Goal: Transaction & Acquisition: Book appointment/travel/reservation

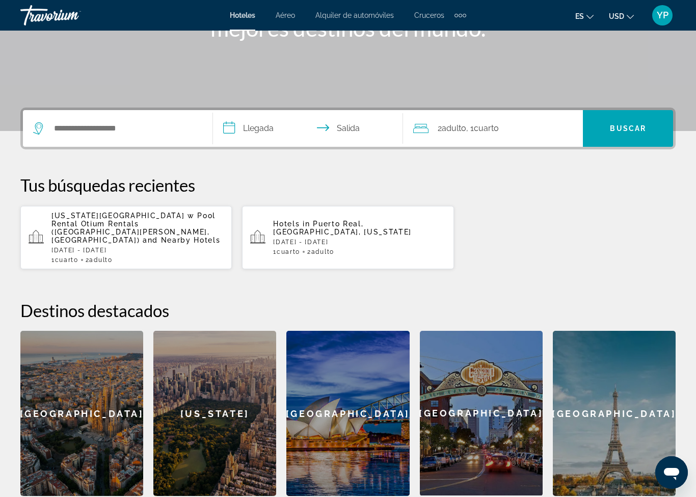
scroll to position [205, 0]
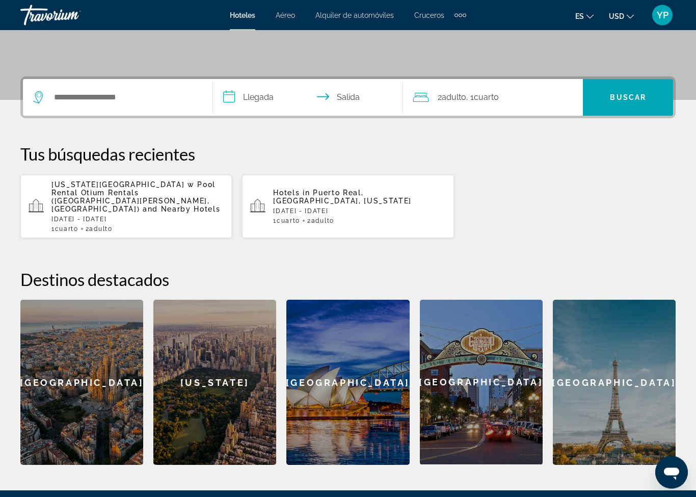
click at [322, 200] on div "Hotels in [GEOGRAPHIC_DATA], [GEOGRAPHIC_DATA], [US_STATE] [DATE] - [DATE] 1 Cu…" at bounding box center [359, 207] width 172 height 36
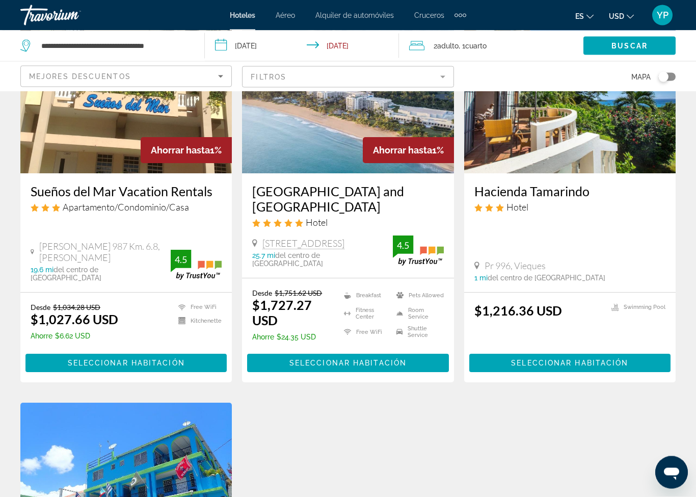
scroll to position [875, 0]
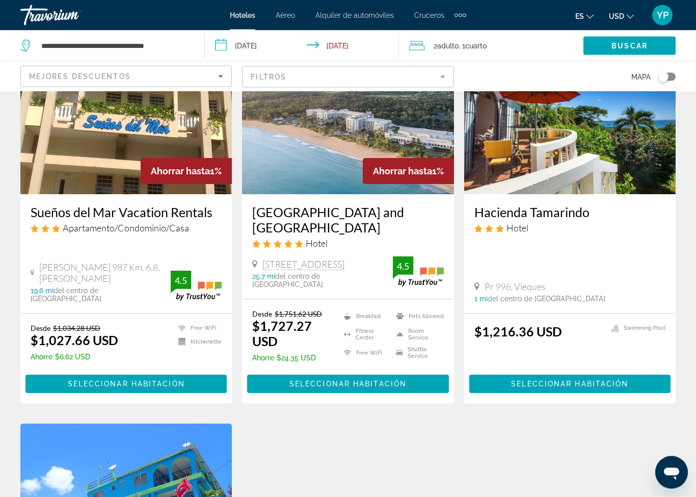
click at [603, 177] on img "Main content" at bounding box center [569, 113] width 211 height 163
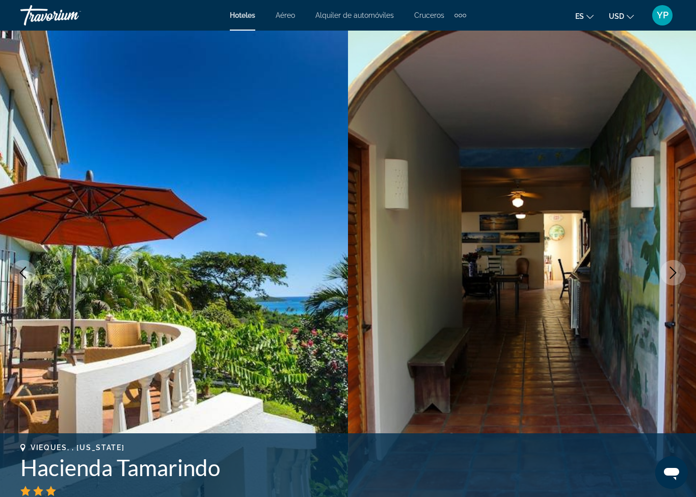
click at [274, 344] on img "Main content" at bounding box center [174, 273] width 348 height 484
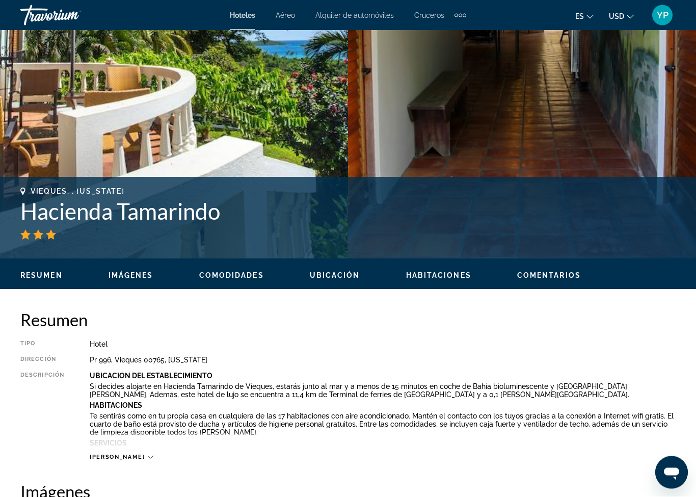
scroll to position [163, 0]
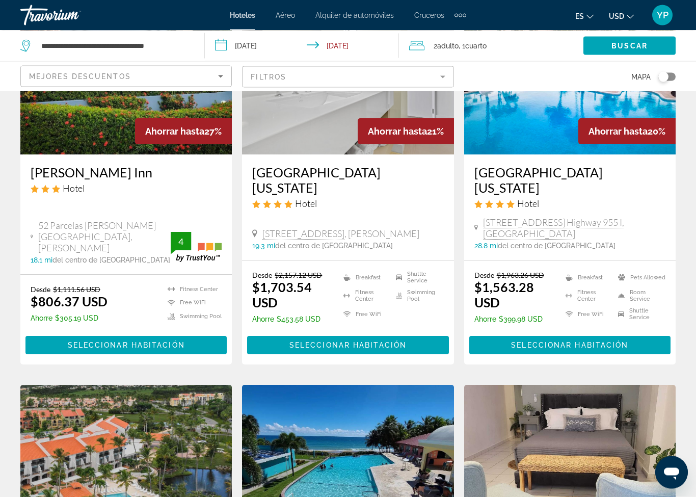
scroll to position [136, 0]
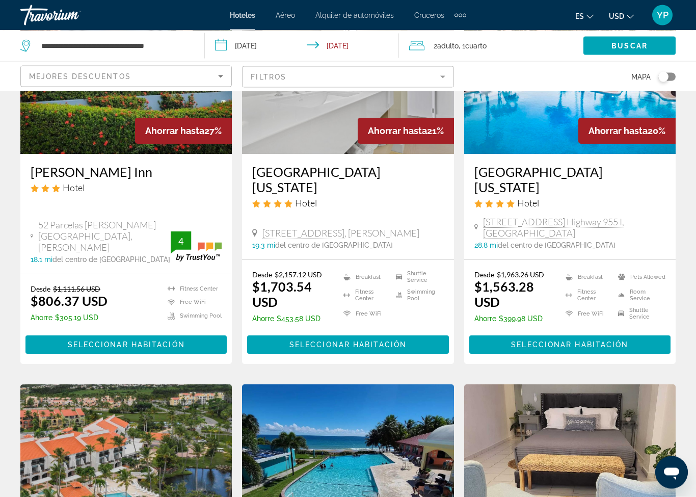
click at [307, 287] on ins "$1,703.54 USD" at bounding box center [282, 294] width 60 height 31
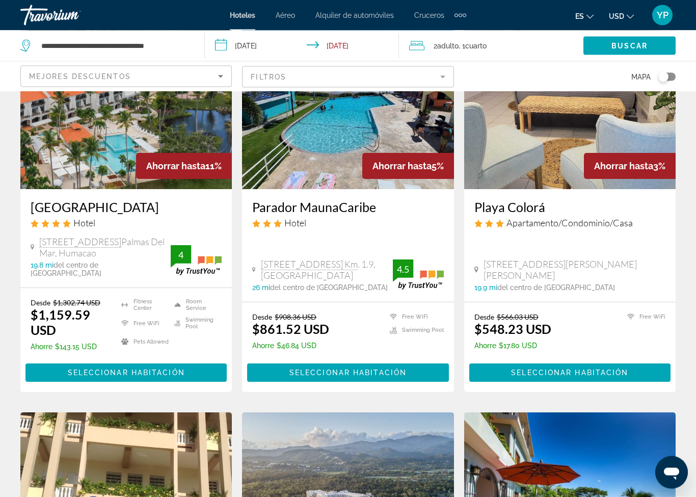
scroll to position [500, 0]
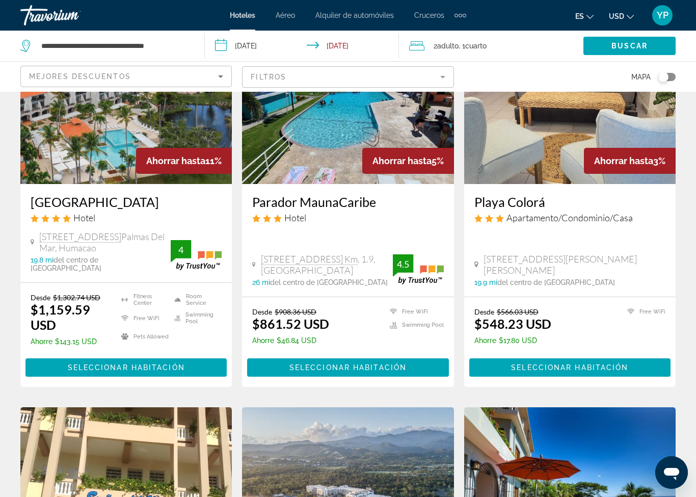
click at [94, 187] on div "[GEOGRAPHIC_DATA] Hotel [STREET_ADDRESS] 19.8 mi del centro de [GEOGRAPHIC_DATA…" at bounding box center [125, 233] width 211 height 98
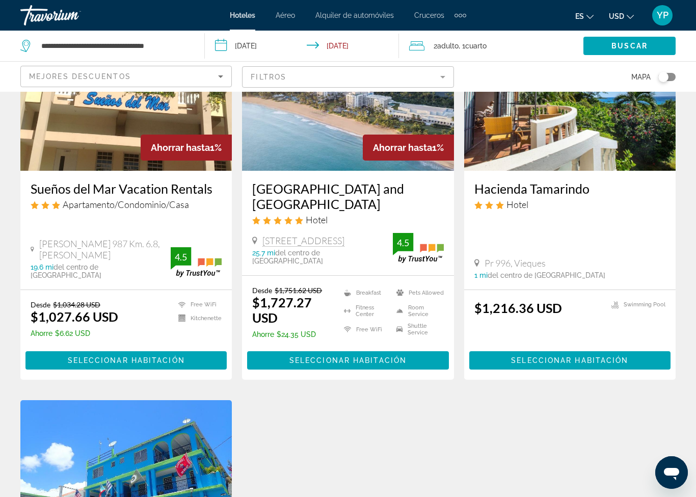
scroll to position [902, 0]
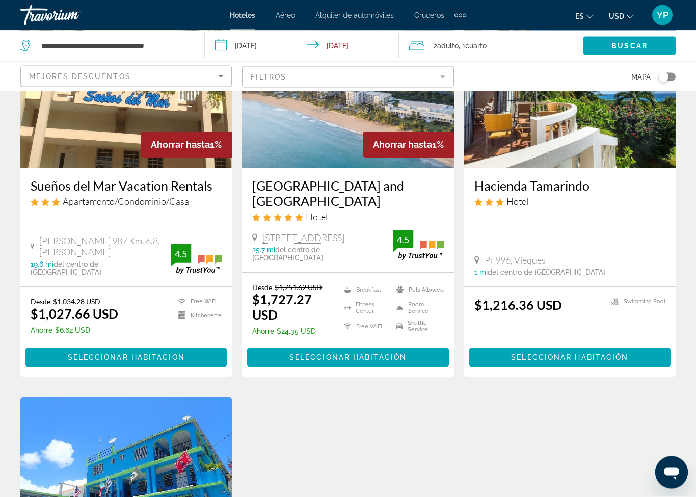
click at [340, 164] on img "Main content" at bounding box center [347, 86] width 211 height 163
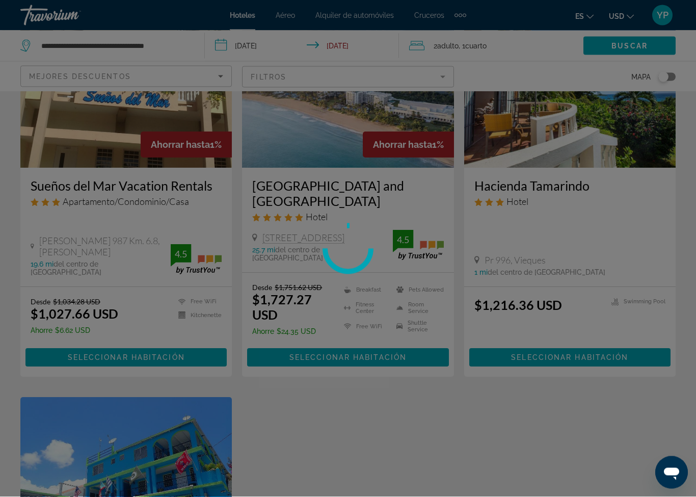
scroll to position [902, 0]
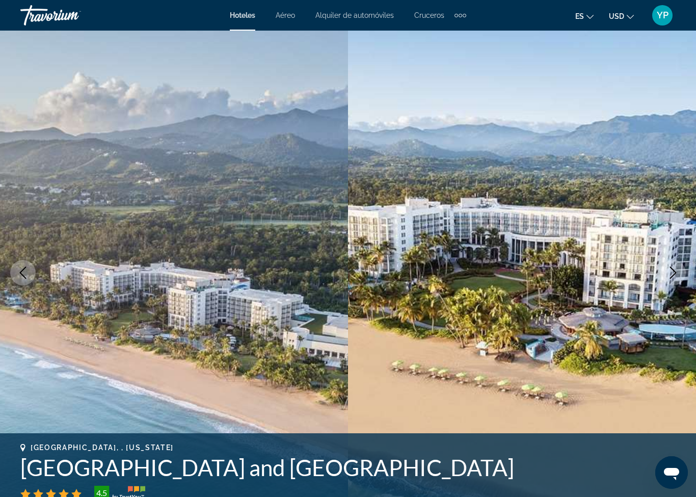
click at [674, 273] on icon "Next image" at bounding box center [673, 272] width 12 height 12
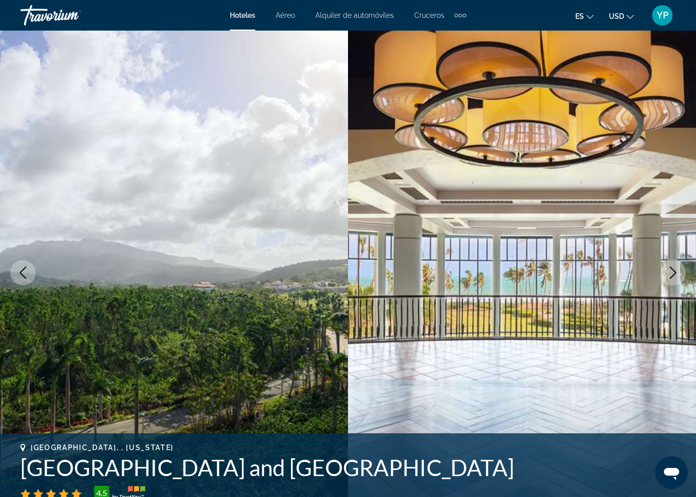
click at [675, 274] on icon "Next image" at bounding box center [673, 272] width 7 height 12
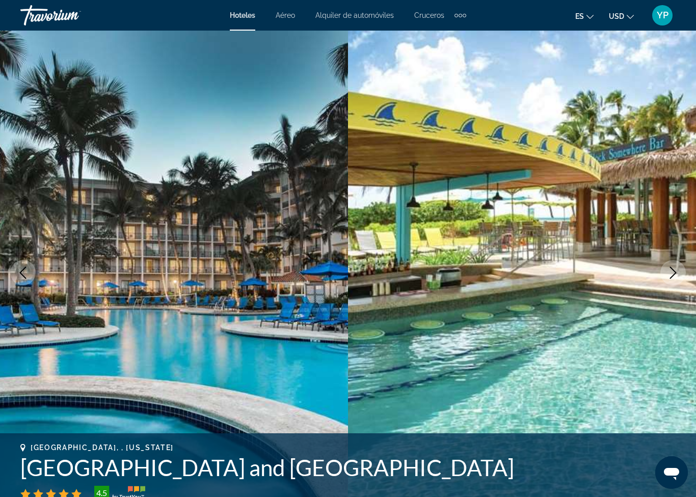
click at [675, 275] on icon "Next image" at bounding box center [673, 272] width 12 height 12
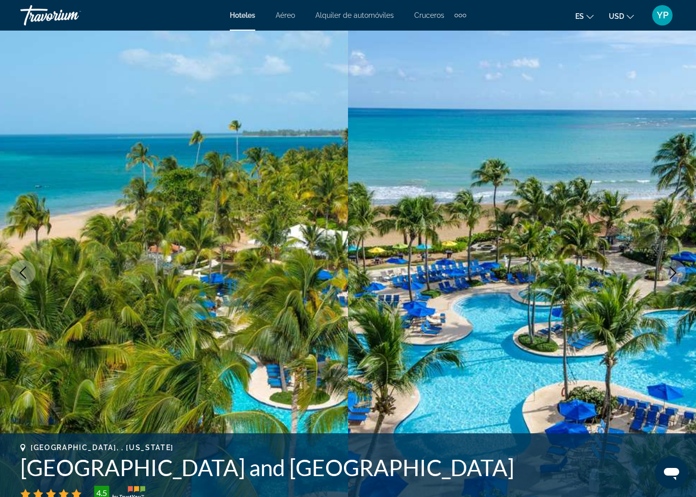
click at [675, 275] on icon "Next image" at bounding box center [673, 272] width 12 height 12
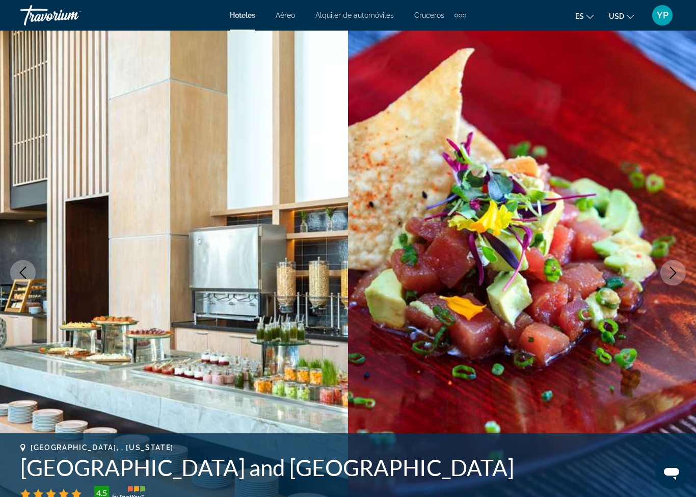
click at [675, 275] on icon "Next image" at bounding box center [673, 272] width 12 height 12
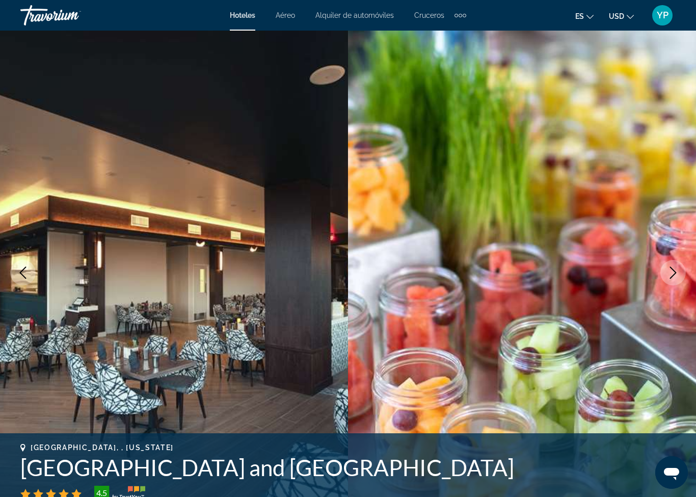
click at [675, 275] on icon "Next image" at bounding box center [673, 272] width 12 height 12
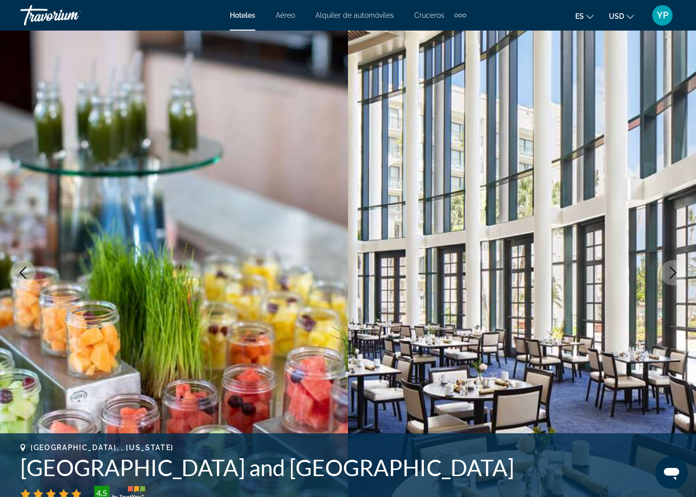
click at [675, 276] on icon "Next image" at bounding box center [673, 272] width 12 height 12
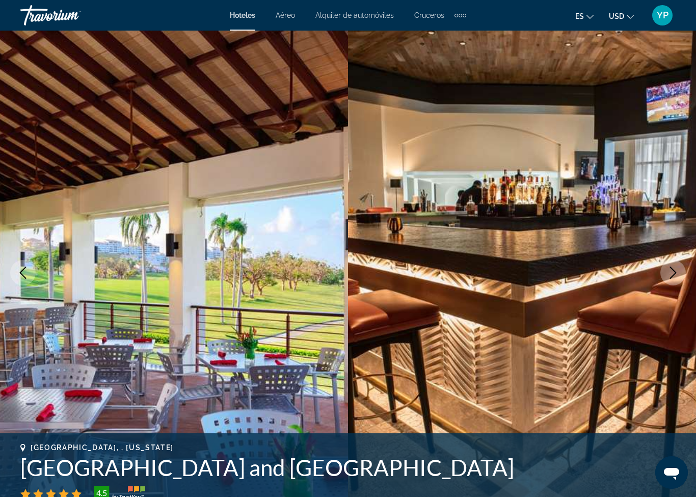
click at [675, 276] on icon "Next image" at bounding box center [673, 272] width 12 height 12
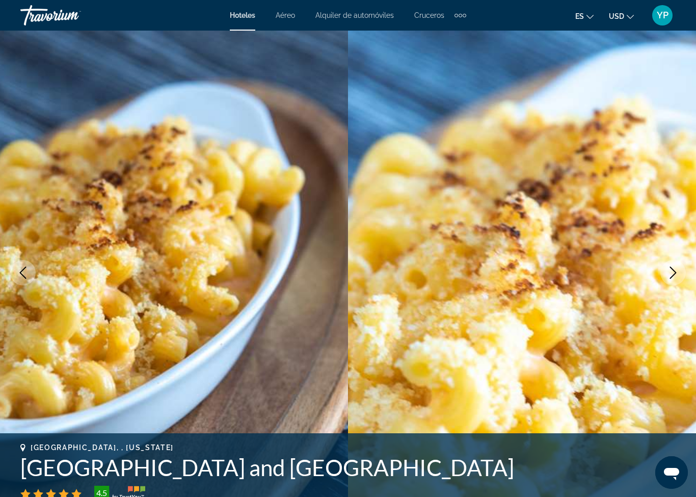
click at [675, 276] on icon "Next image" at bounding box center [673, 272] width 12 height 12
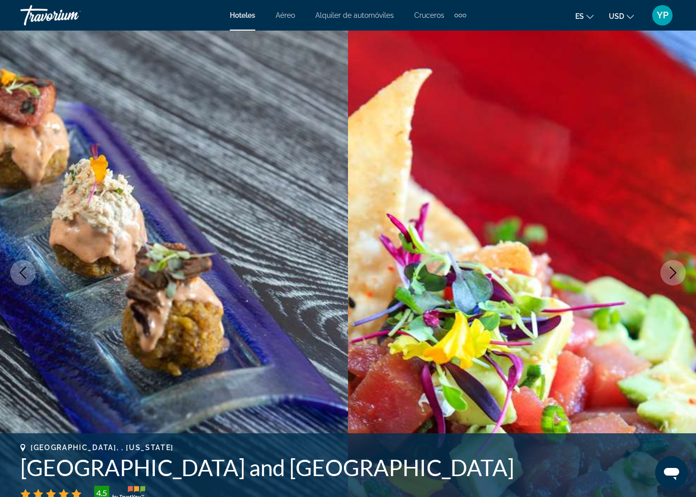
click at [675, 276] on icon "Next image" at bounding box center [673, 272] width 12 height 12
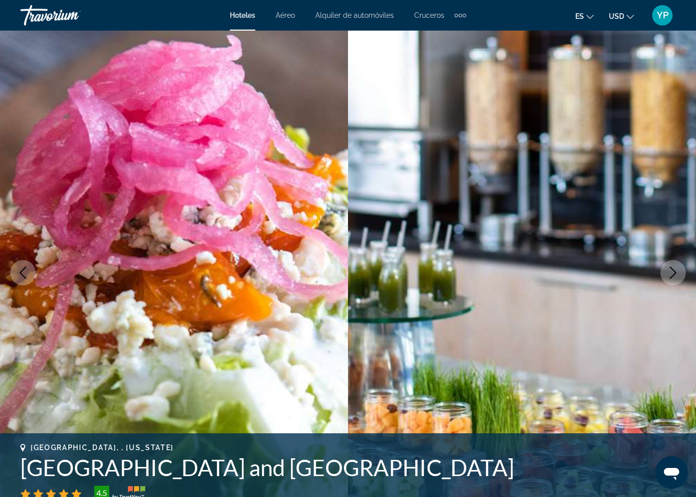
click at [676, 276] on icon "Next image" at bounding box center [673, 272] width 12 height 12
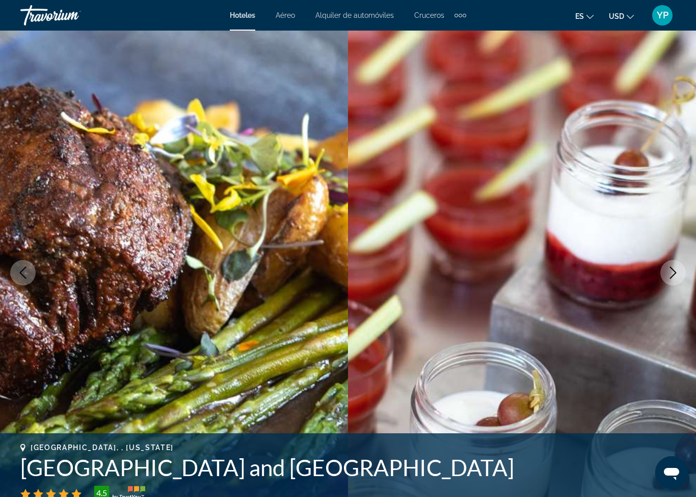
click at [676, 276] on icon "Next image" at bounding box center [673, 272] width 12 height 12
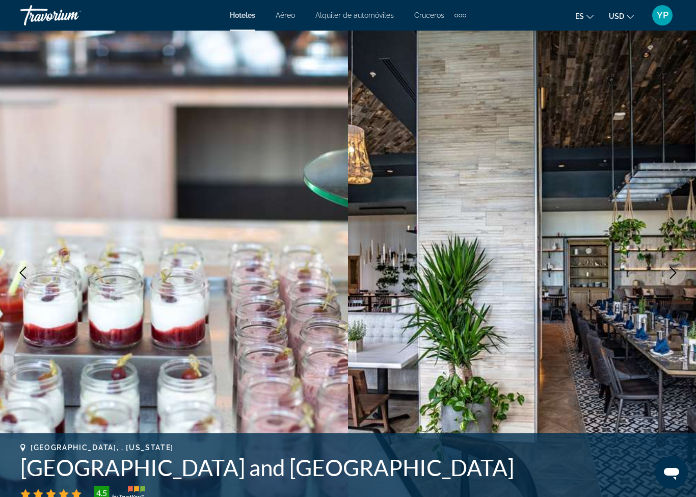
click at [676, 277] on icon "Next image" at bounding box center [673, 272] width 12 height 12
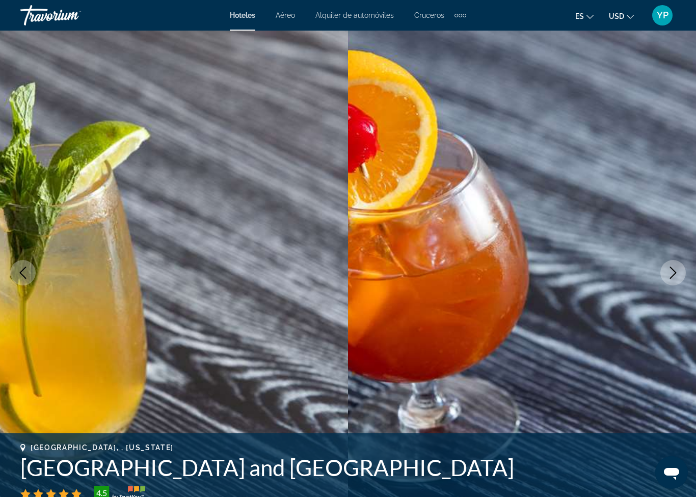
click at [676, 277] on icon "Next image" at bounding box center [673, 272] width 12 height 12
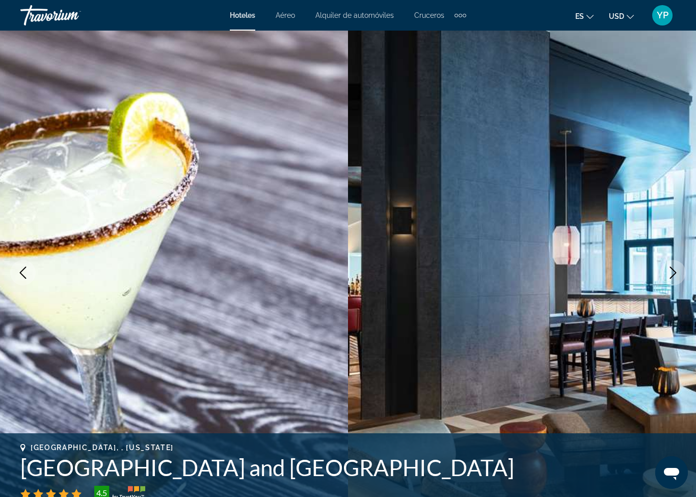
click at [676, 277] on icon "Next image" at bounding box center [673, 272] width 12 height 12
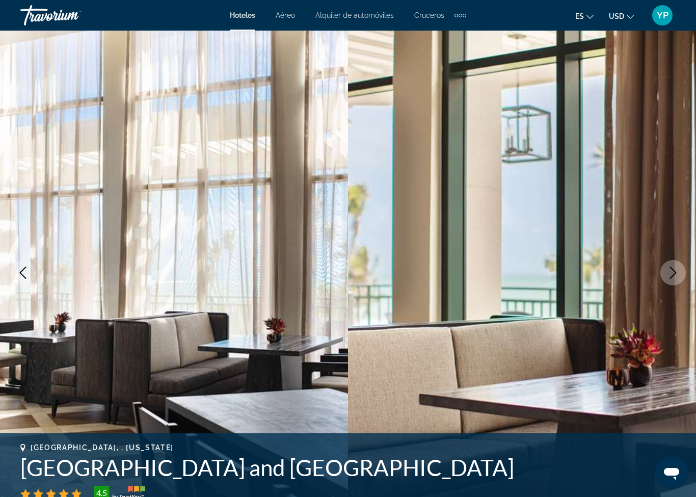
click at [676, 277] on icon "Next image" at bounding box center [673, 272] width 12 height 12
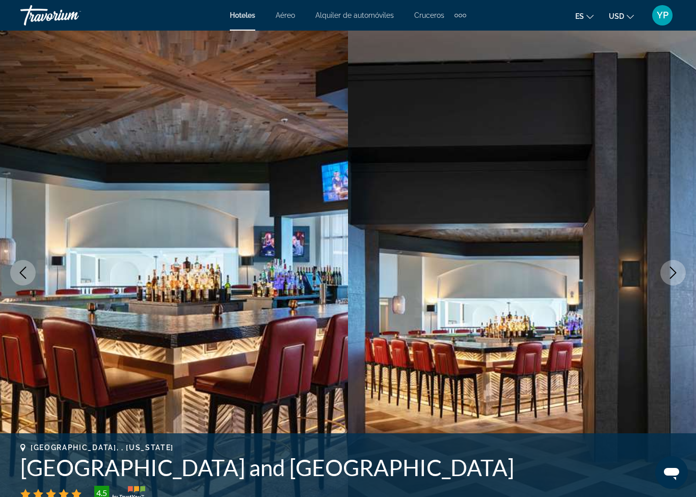
click at [676, 277] on icon "Next image" at bounding box center [673, 272] width 12 height 12
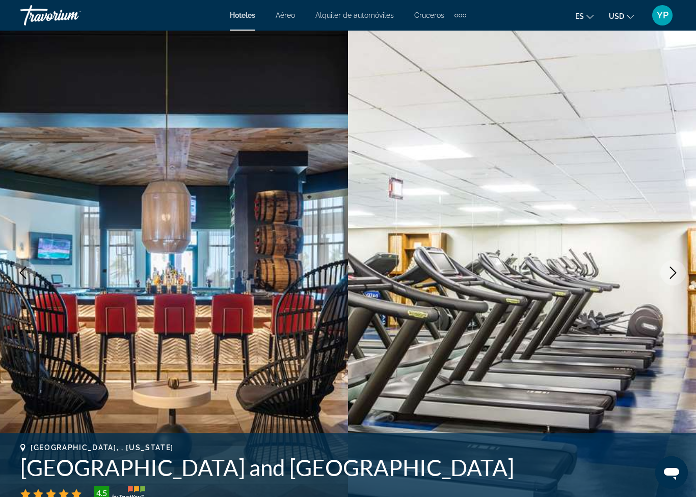
click at [676, 277] on icon "Next image" at bounding box center [673, 272] width 12 height 12
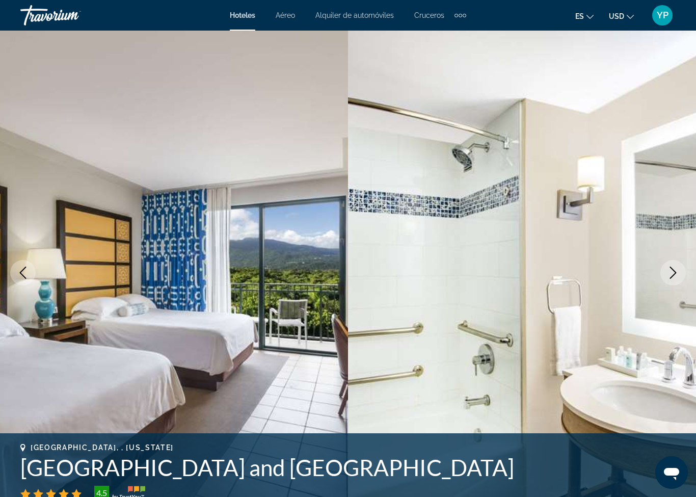
click at [676, 277] on icon "Next image" at bounding box center [673, 272] width 12 height 12
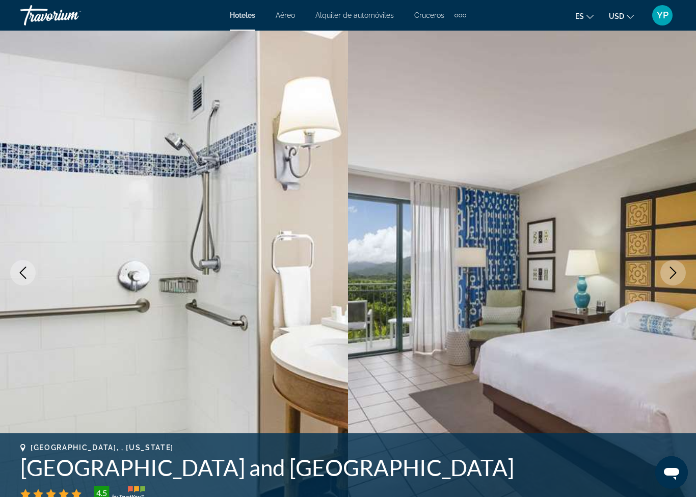
click at [676, 277] on icon "Next image" at bounding box center [673, 272] width 12 height 12
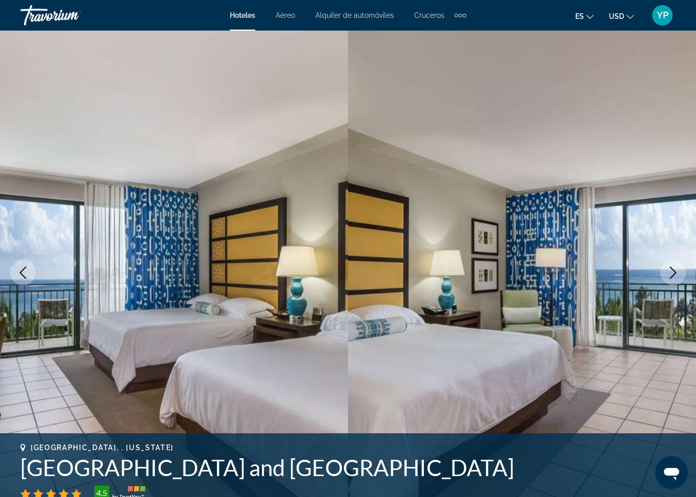
click at [676, 278] on icon "Next image" at bounding box center [673, 272] width 12 height 12
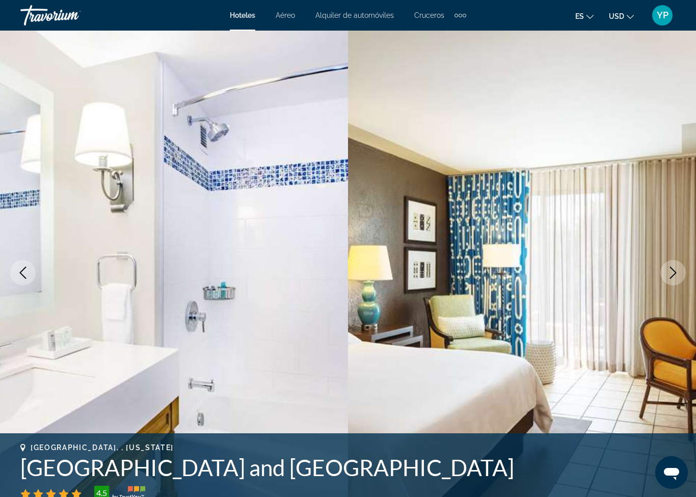
click at [675, 274] on icon "Next image" at bounding box center [673, 272] width 12 height 12
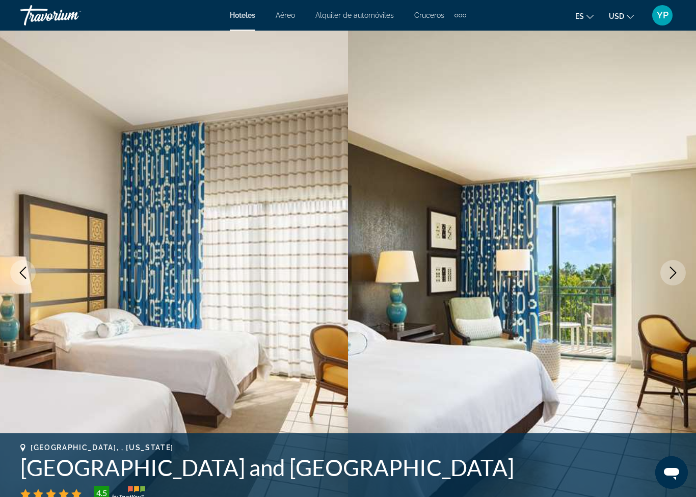
click at [675, 274] on icon "Next image" at bounding box center [673, 272] width 12 height 12
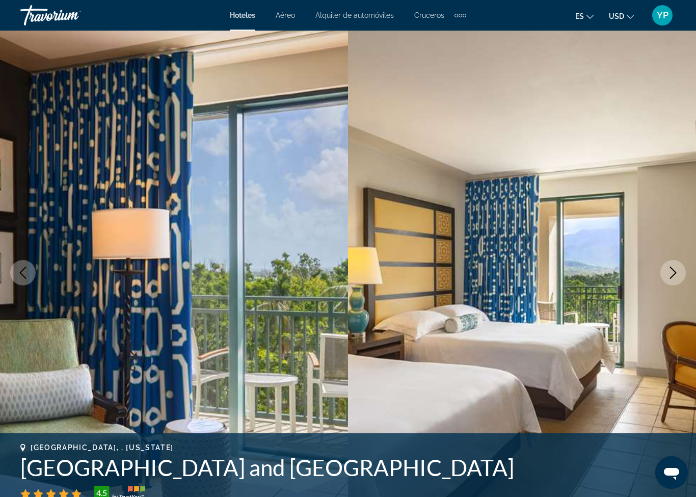
click at [676, 275] on icon "Next image" at bounding box center [673, 272] width 12 height 12
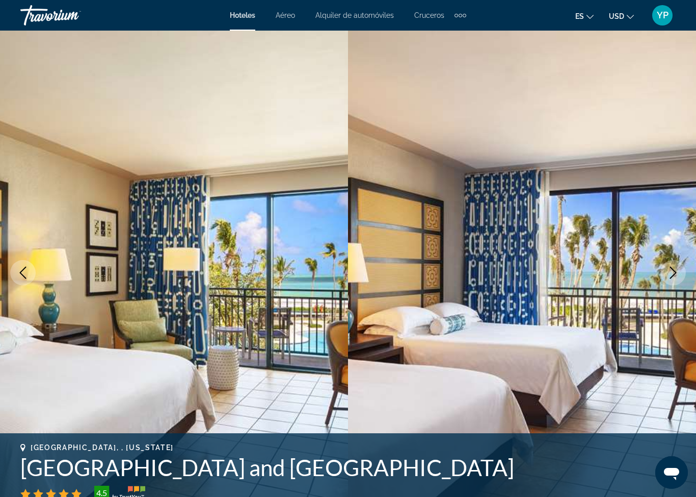
click at [669, 274] on icon "Next image" at bounding box center [673, 272] width 12 height 12
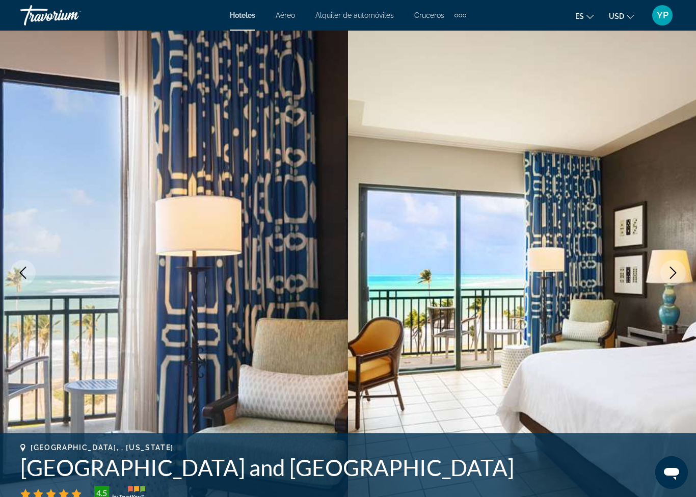
click at [670, 277] on icon "Next image" at bounding box center [673, 272] width 12 height 12
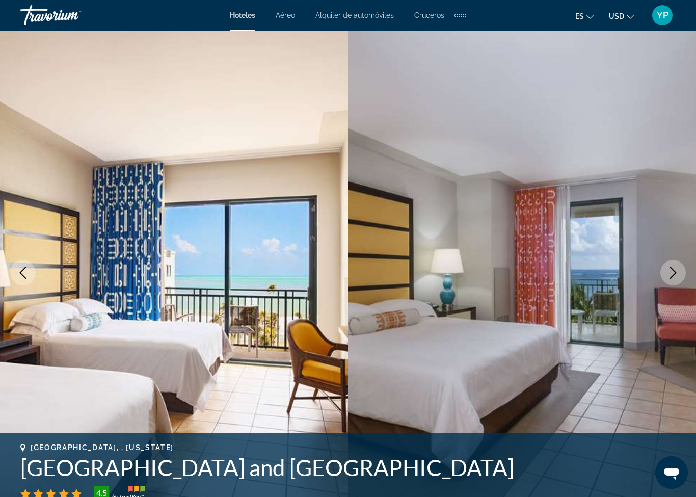
click at [676, 273] on icon "Next image" at bounding box center [673, 272] width 7 height 12
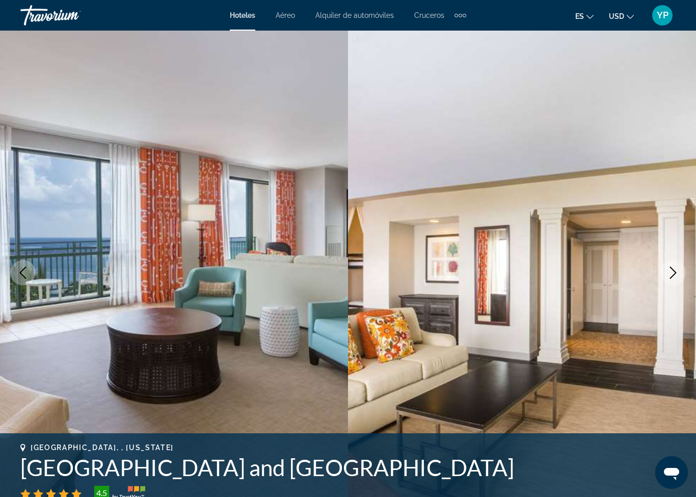
click at [680, 267] on button "Next image" at bounding box center [672, 272] width 25 height 25
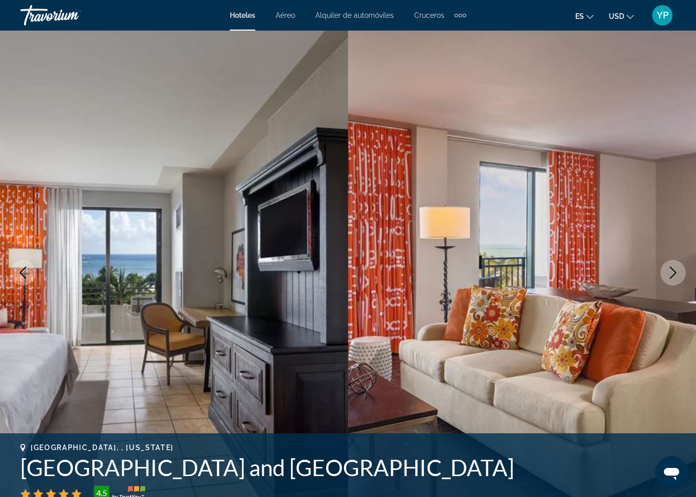
click at [680, 268] on button "Next image" at bounding box center [672, 272] width 25 height 25
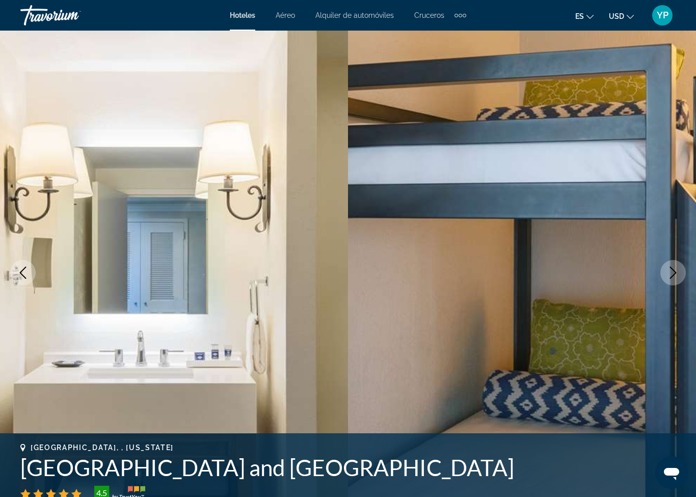
click at [680, 270] on button "Next image" at bounding box center [672, 272] width 25 height 25
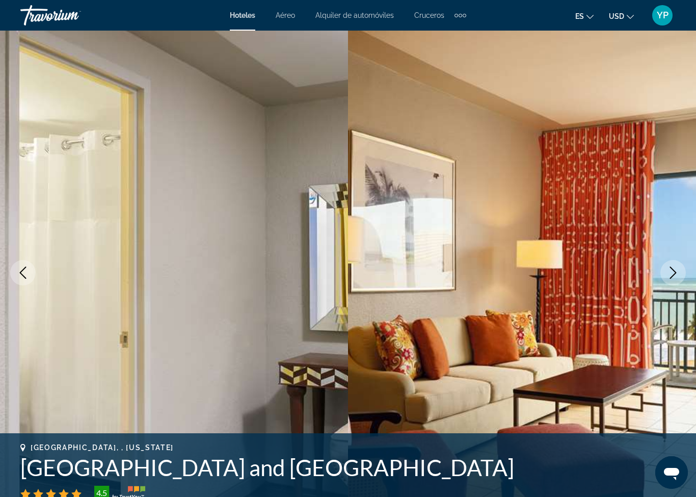
click at [680, 271] on button "Next image" at bounding box center [672, 272] width 25 height 25
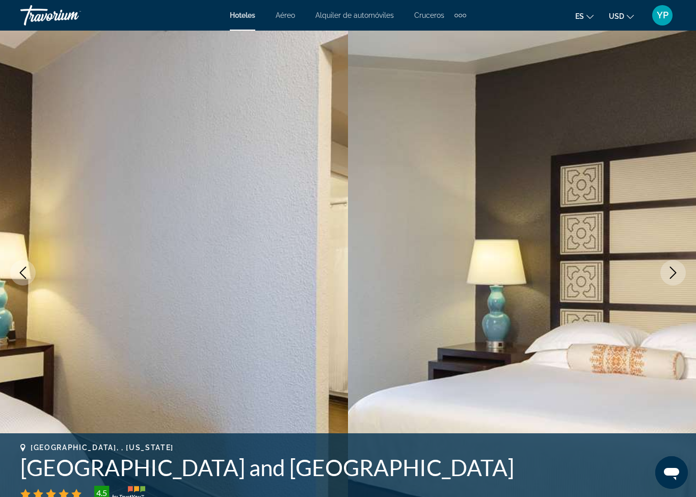
click at [680, 271] on button "Next image" at bounding box center [672, 272] width 25 height 25
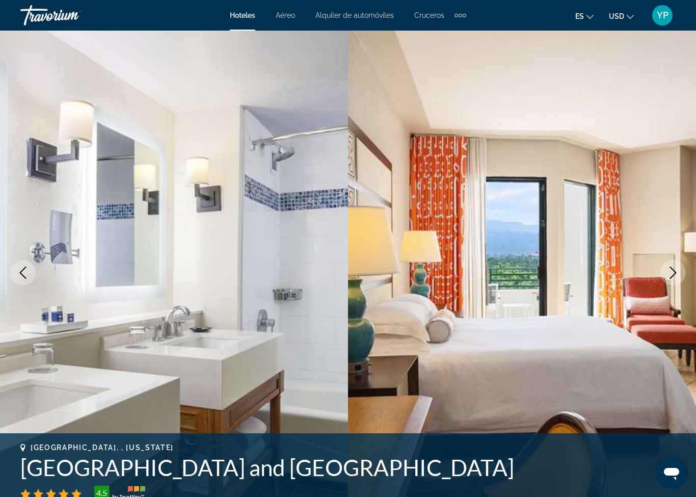
click at [680, 272] on button "Next image" at bounding box center [672, 272] width 25 height 25
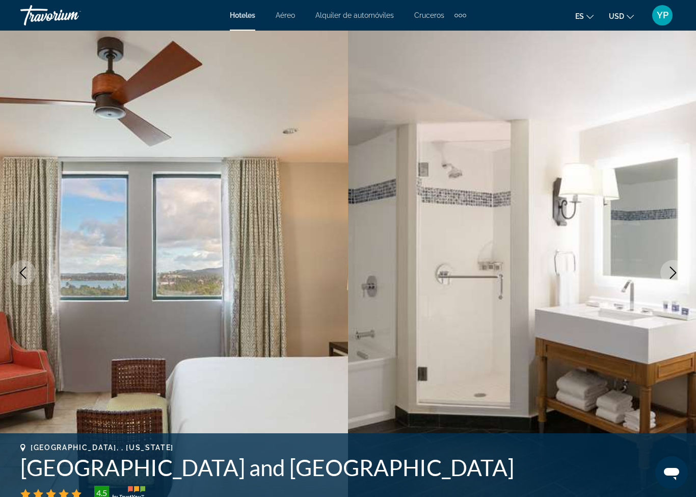
click at [680, 273] on button "Next image" at bounding box center [672, 272] width 25 height 25
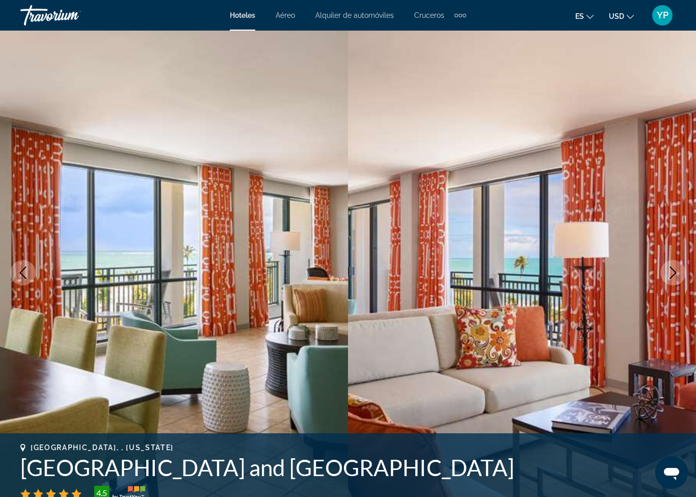
click at [680, 274] on button "Next image" at bounding box center [672, 272] width 25 height 25
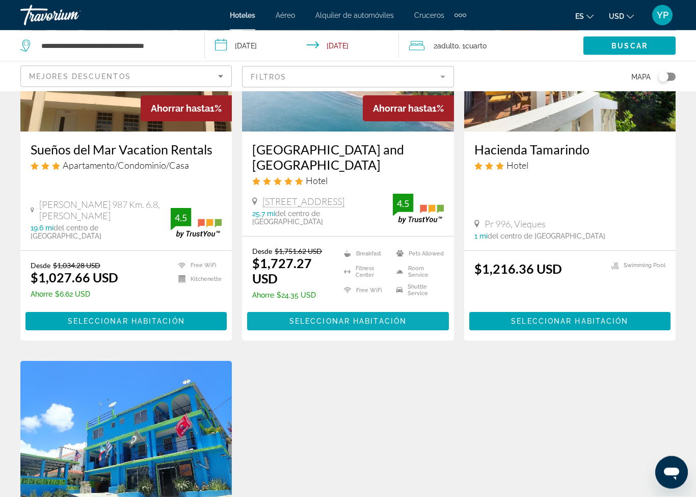
scroll to position [938, 0]
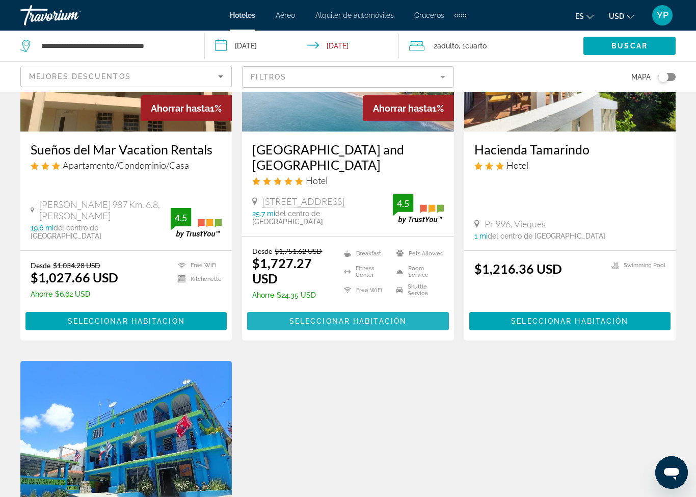
click at [341, 333] on span "Main content" at bounding box center [347, 321] width 201 height 24
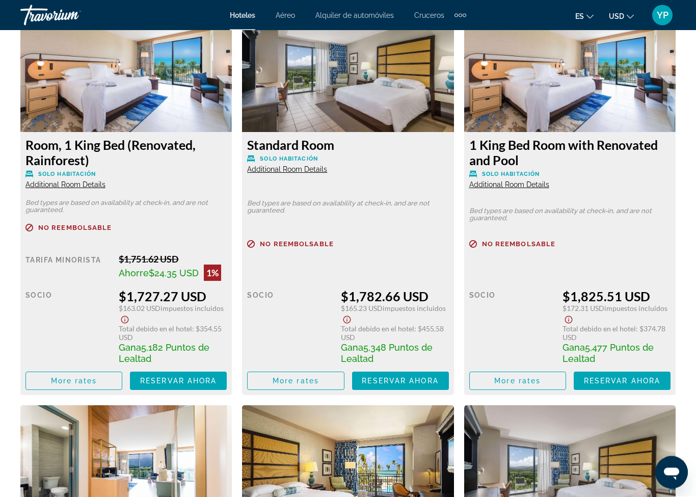
scroll to position [1511, 0]
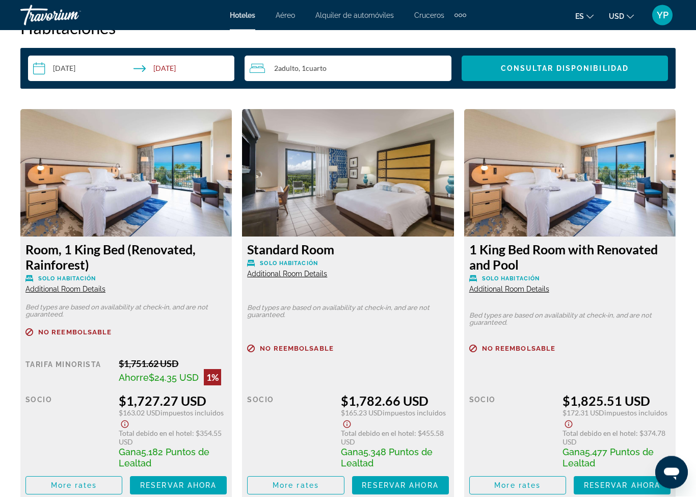
click at [514, 290] on span "Additional Room Details" at bounding box center [509, 289] width 80 height 8
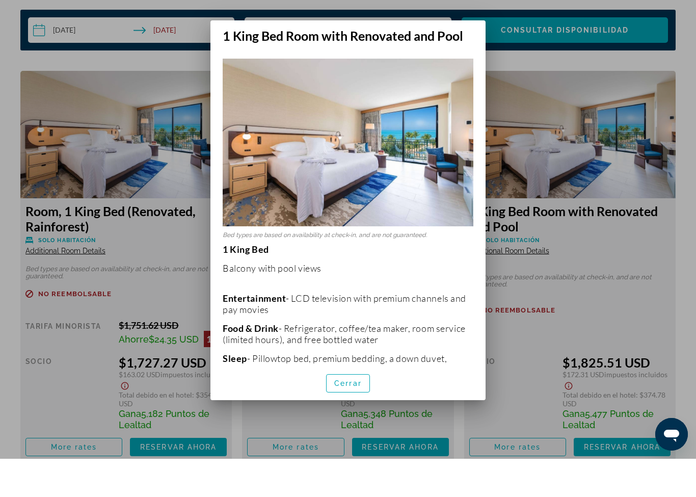
click at [578, 255] on div at bounding box center [348, 248] width 696 height 497
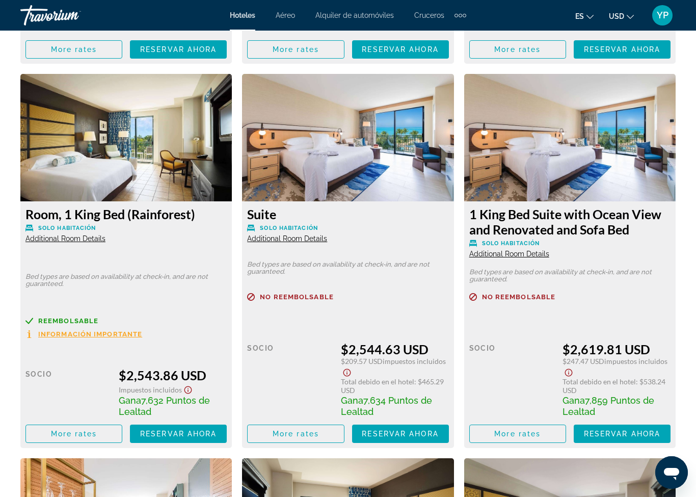
scroll to position [3867, 0]
click at [300, 235] on span "Additional Room Details" at bounding box center [287, 239] width 80 height 8
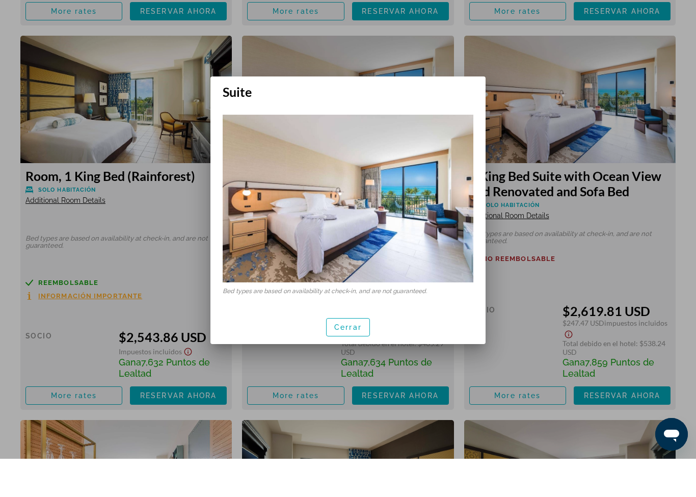
click at [514, 89] on div at bounding box center [348, 248] width 696 height 497
